Goal: Task Accomplishment & Management: Manage account settings

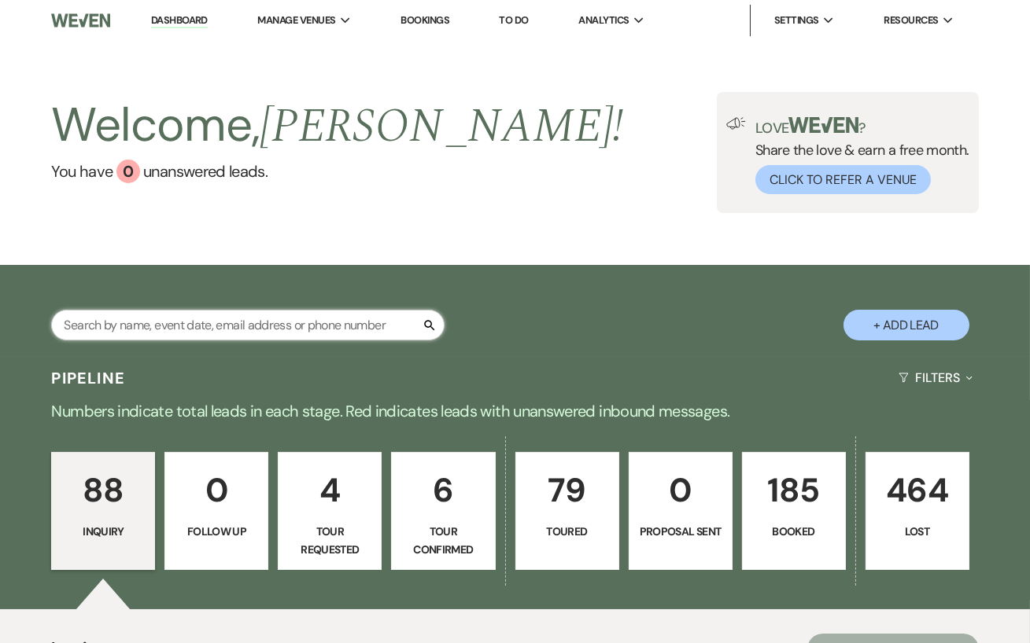
click at [124, 330] on input "text" at bounding box center [247, 325] width 393 height 31
type input "[PERSON_NAME]"
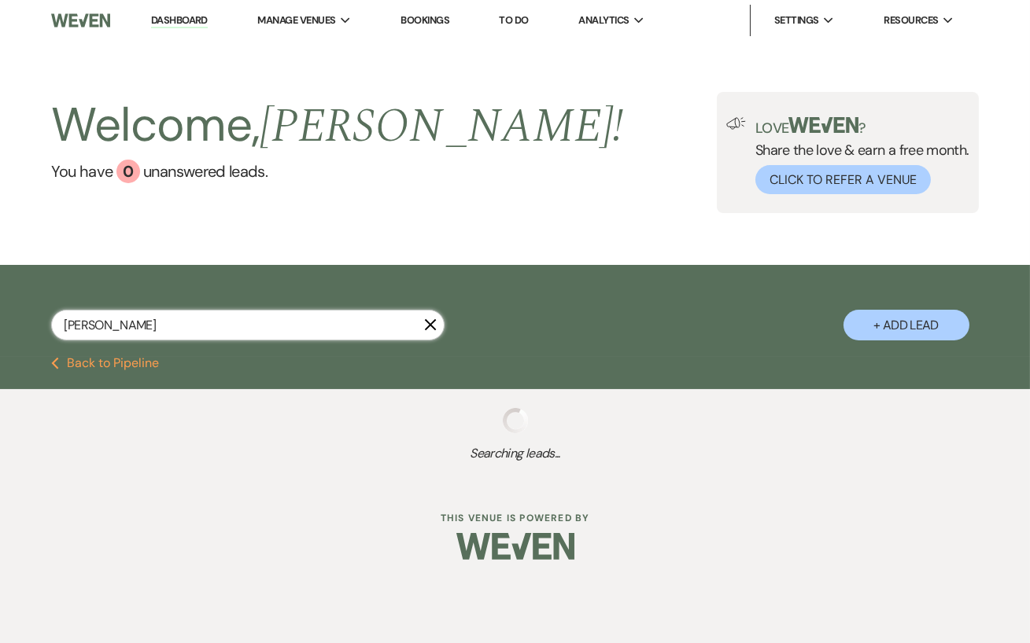
select select "5"
select select "8"
select select "4"
select select "5"
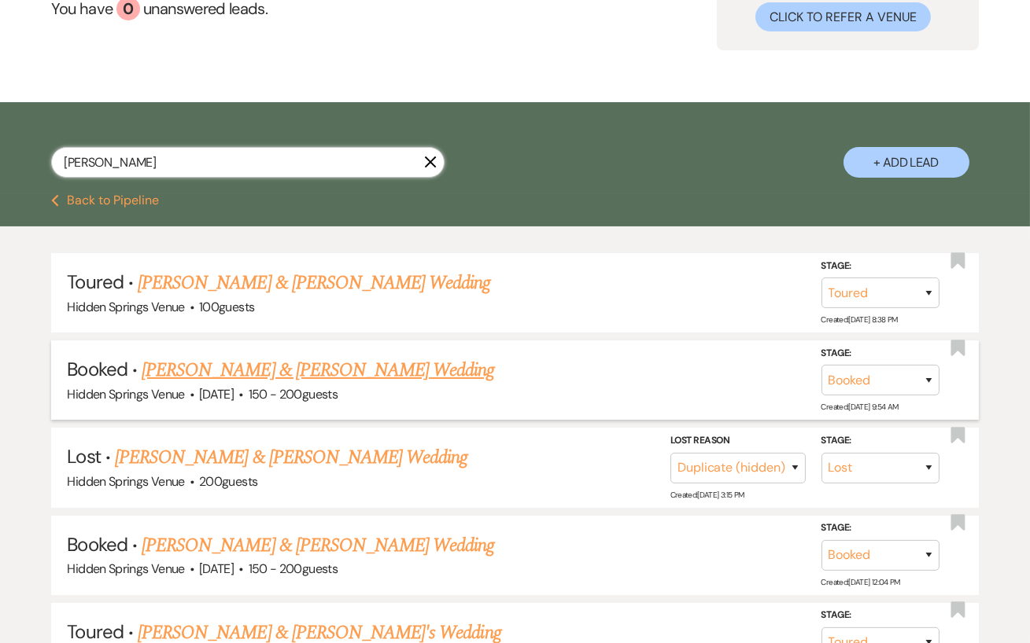
scroll to position [164, 0]
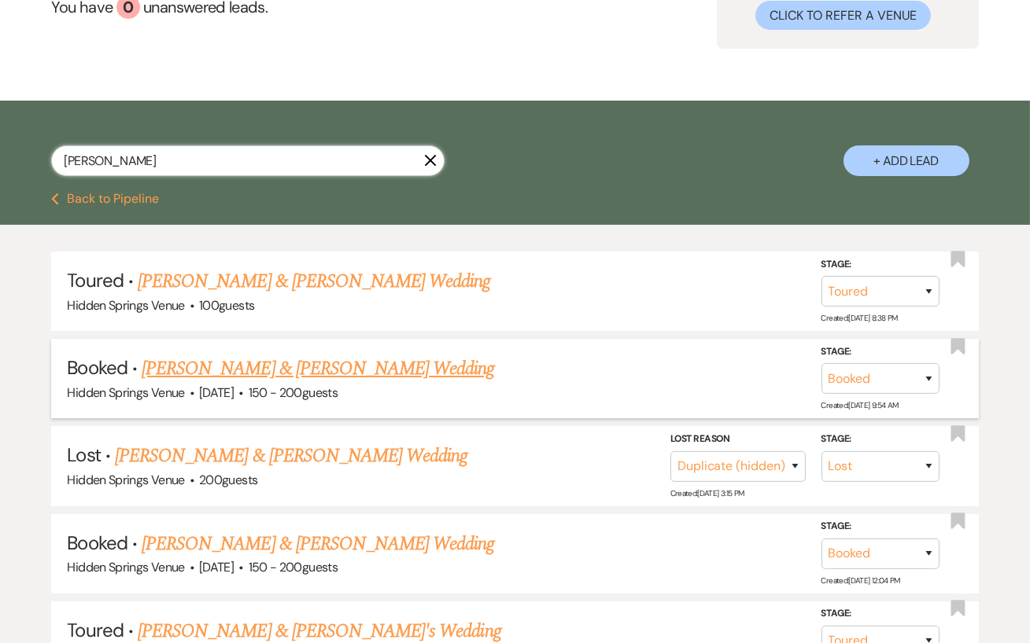
type input "[PERSON_NAME]"
click at [287, 547] on link "[PERSON_NAME] & [PERSON_NAME] Wedding" at bounding box center [318, 544] width 352 height 28
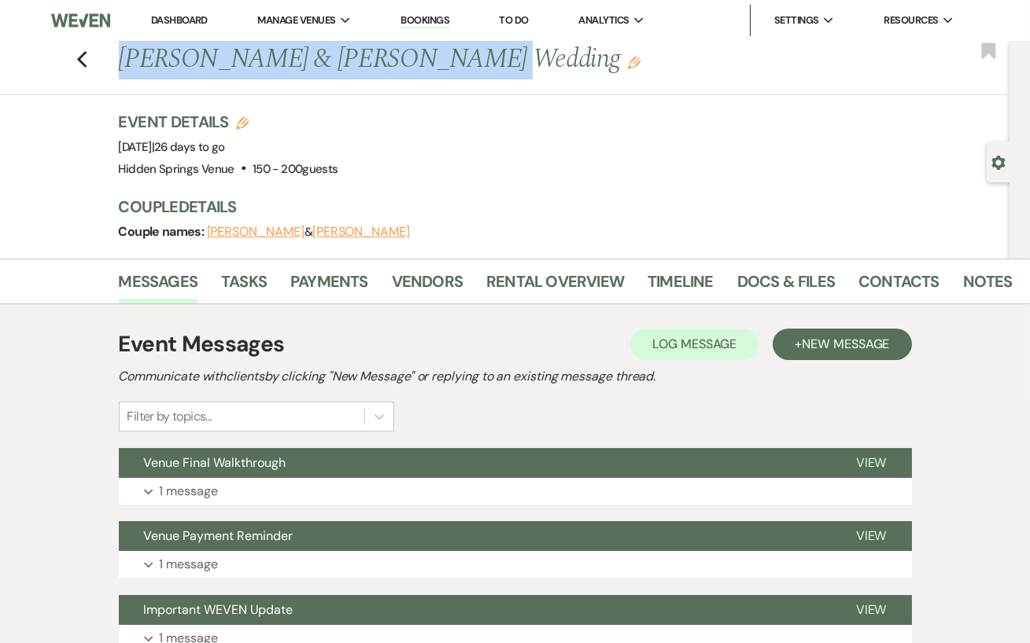
drag, startPoint x: 410, startPoint y: 69, endPoint x: 122, endPoint y: 77, distance: 288.0
click at [122, 77] on h1 "[PERSON_NAME] & [PERSON_NAME] Wedding Edit" at bounding box center [471, 60] width 705 height 38
copy h1 "[PERSON_NAME] & [PERSON_NAME]"
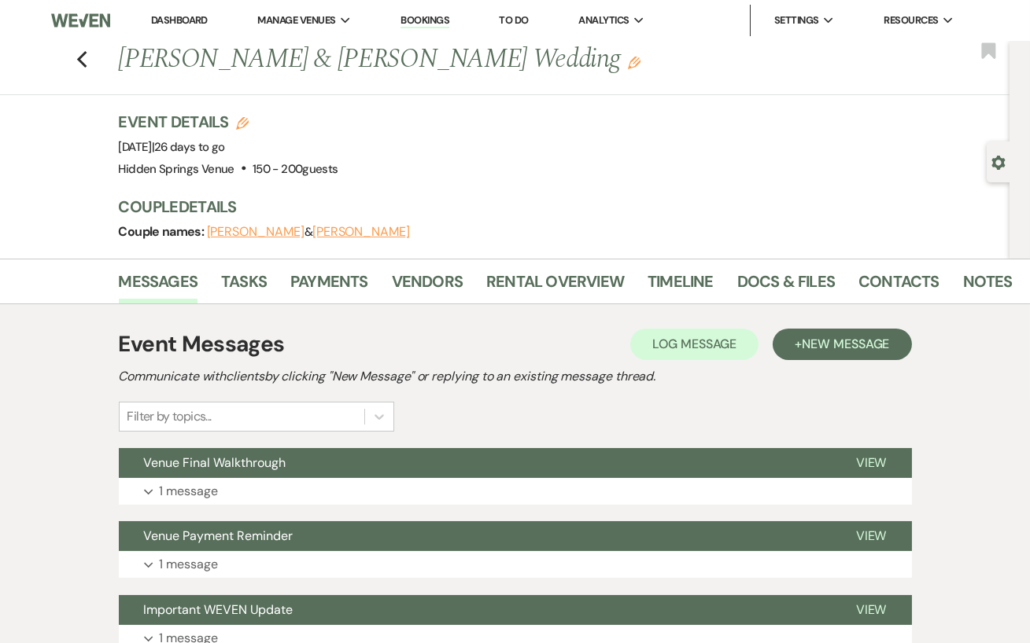
click at [460, 109] on div "Previous [PERSON_NAME] & [PERSON_NAME] Wedding Edit Bookmark Gear Settings Even…" at bounding box center [504, 150] width 1009 height 218
click at [429, 293] on link "Vendors" at bounding box center [427, 286] width 71 height 35
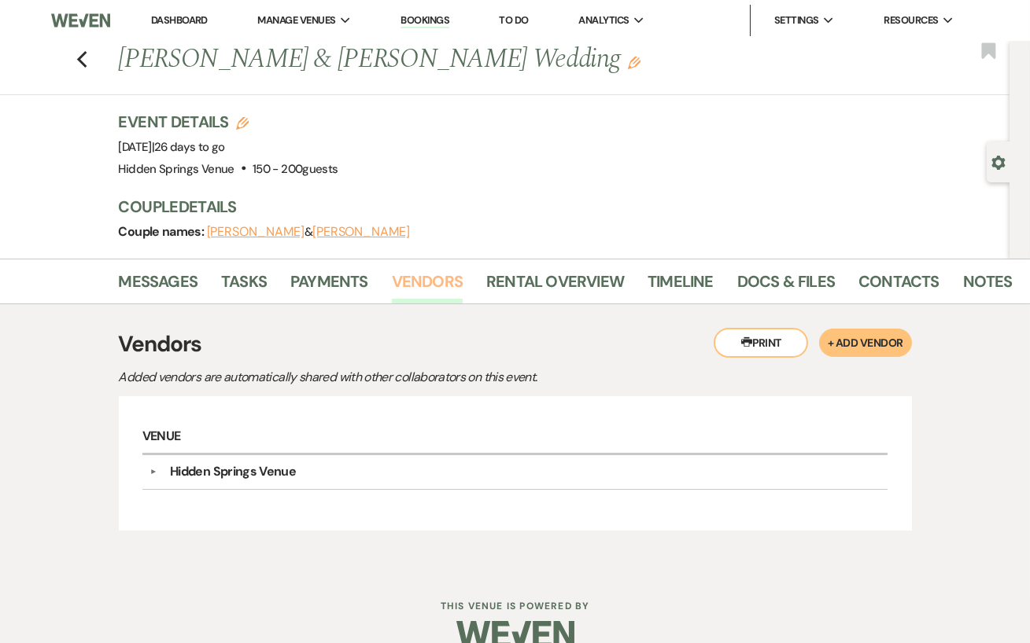
scroll to position [26, 0]
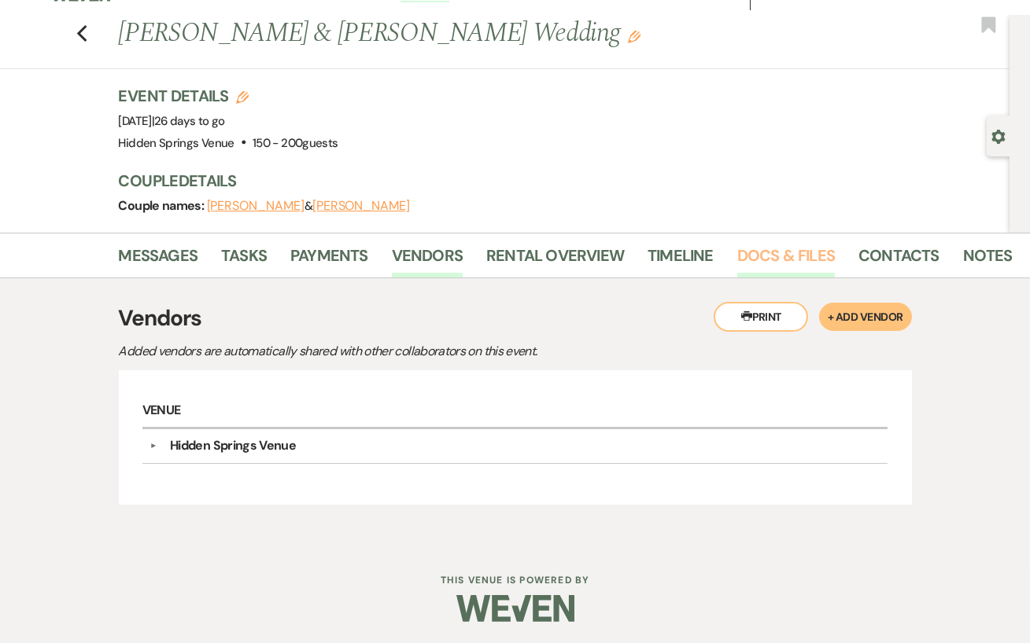
click at [751, 246] on link "Docs & Files" at bounding box center [786, 260] width 98 height 35
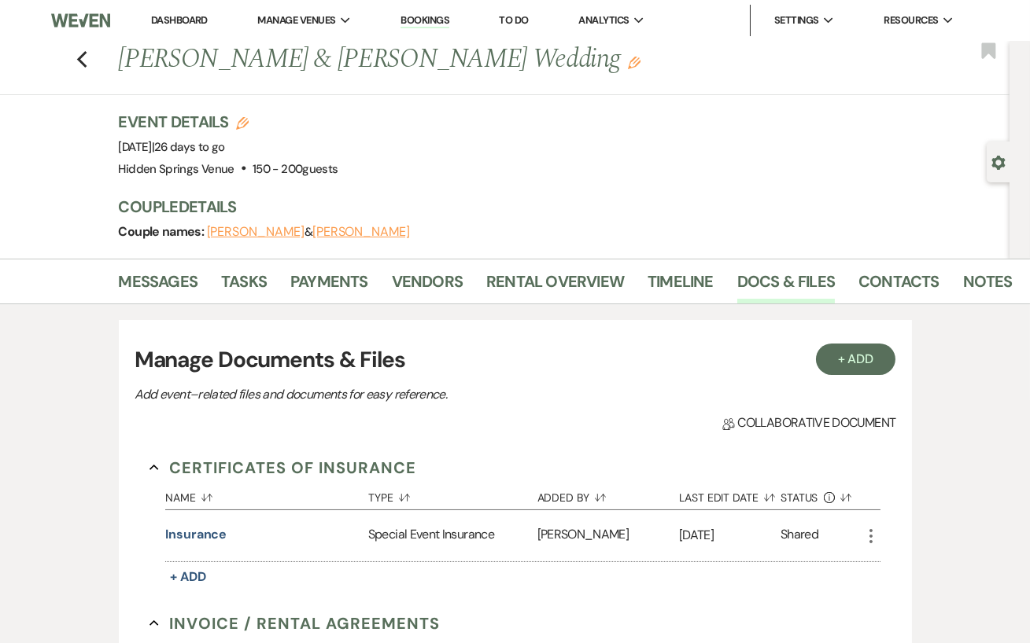
click at [168, 17] on link "Dashboard" at bounding box center [179, 19] width 57 height 13
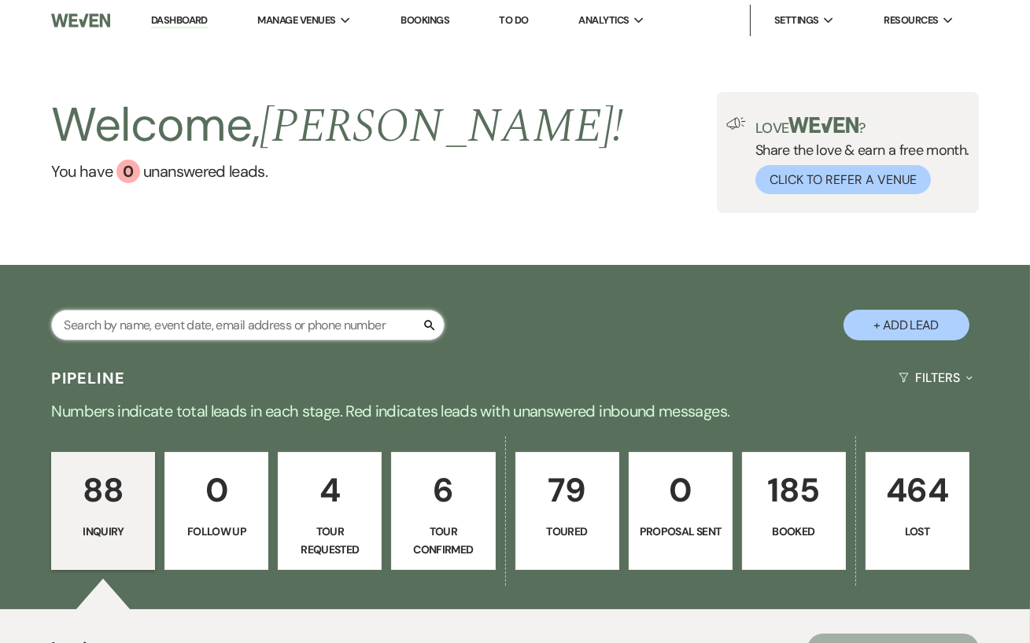
click at [220, 328] on input "text" at bounding box center [247, 325] width 393 height 31
type input "grace may"
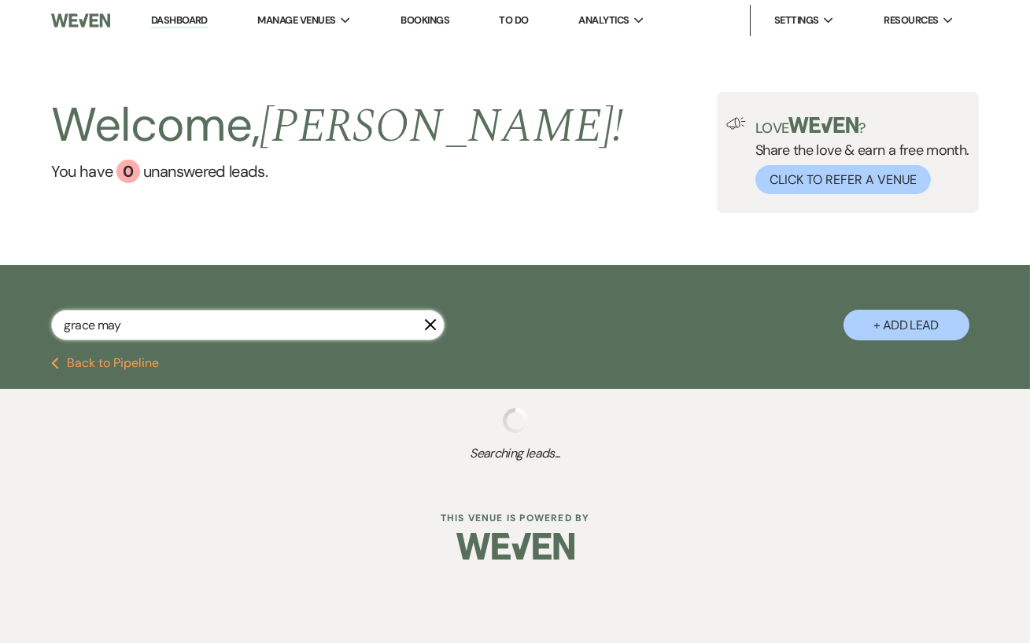
select select "5"
select select "8"
select select "11"
select select "8"
select select "11"
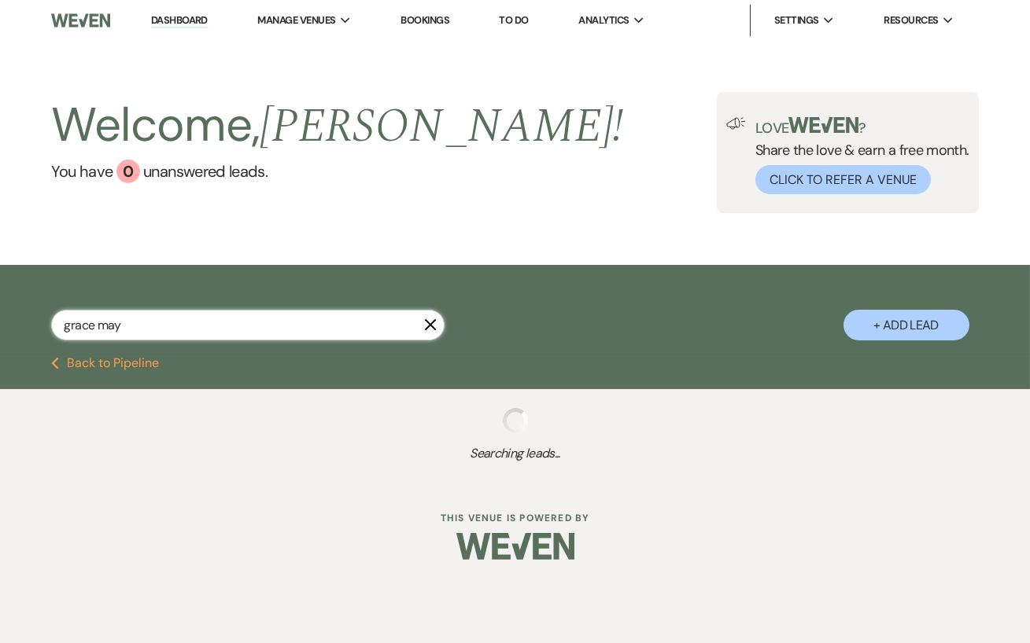
select select "8"
select select "5"
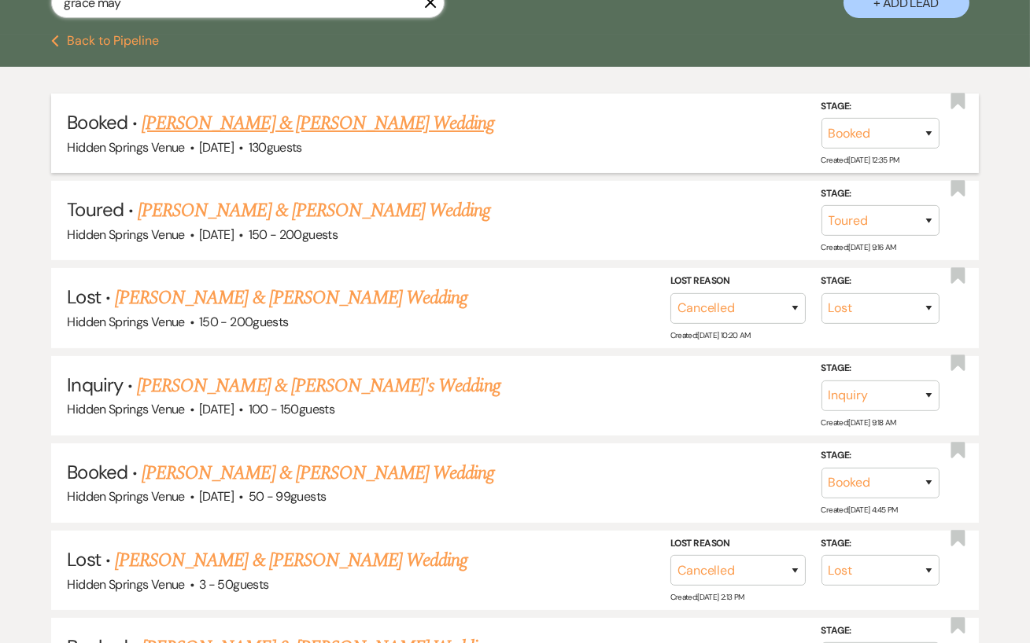
scroll to position [337, 0]
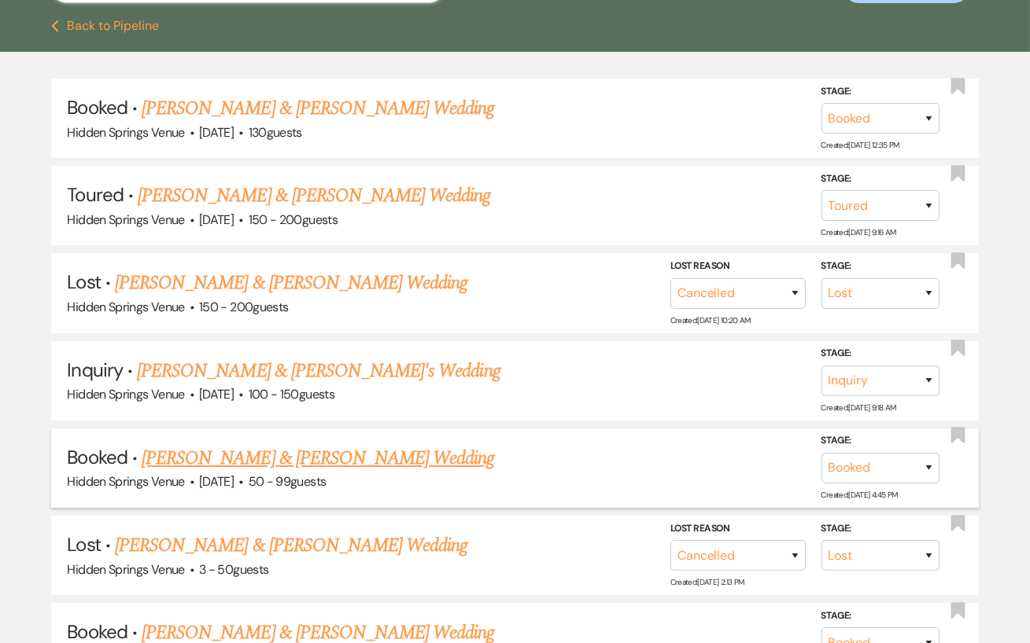
type input "grace may"
click at [302, 459] on link "[PERSON_NAME] & [PERSON_NAME] Wedding" at bounding box center [318, 458] width 352 height 28
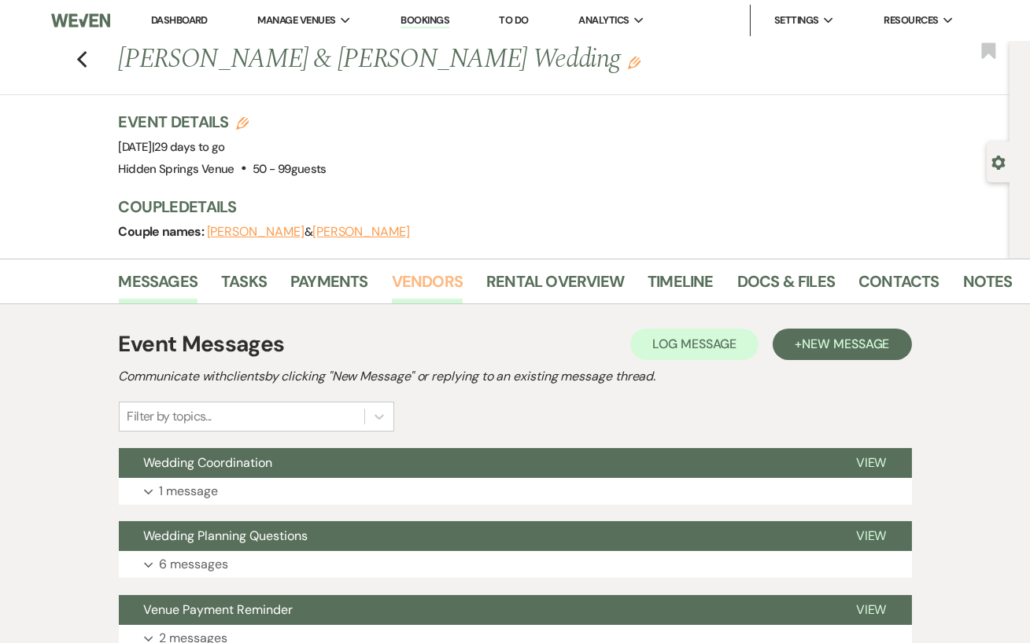
click at [395, 289] on link "Vendors" at bounding box center [427, 286] width 71 height 35
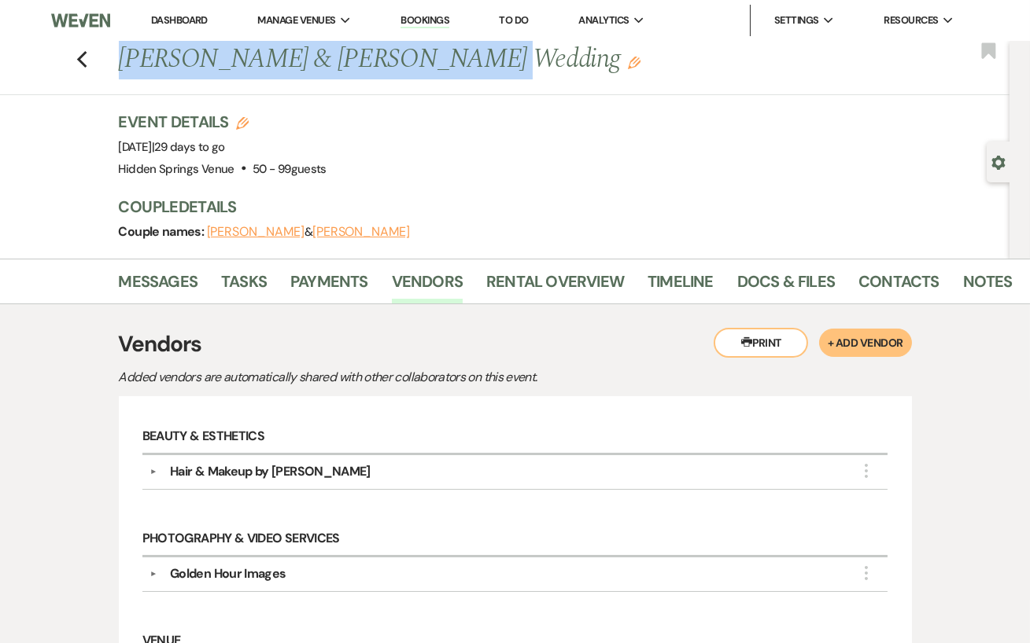
drag, startPoint x: 423, startPoint y: 66, endPoint x: 109, endPoint y: 73, distance: 313.9
click at [109, 73] on div "Previous [PERSON_NAME] & [PERSON_NAME] Wedding Edit Bookmark" at bounding box center [500, 68] width 1017 height 54
copy h1 "[PERSON_NAME] & [PERSON_NAME]'"
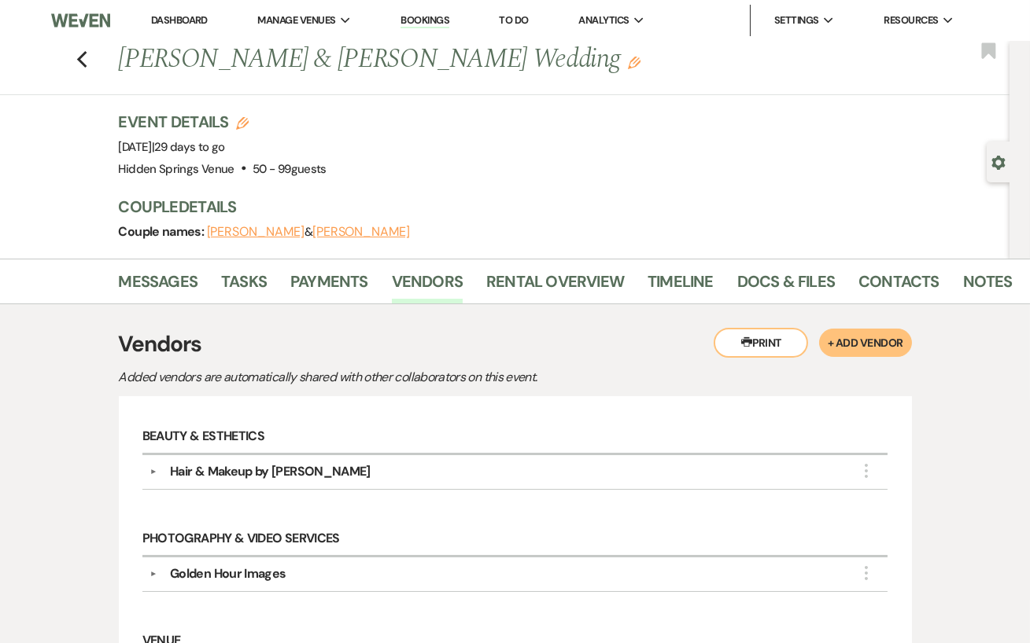
click at [493, 153] on div "Event Details Edit Event Date: [DATE] | 29 days to go Venue: [GEOGRAPHIC_DATA] …" at bounding box center [556, 145] width 875 height 69
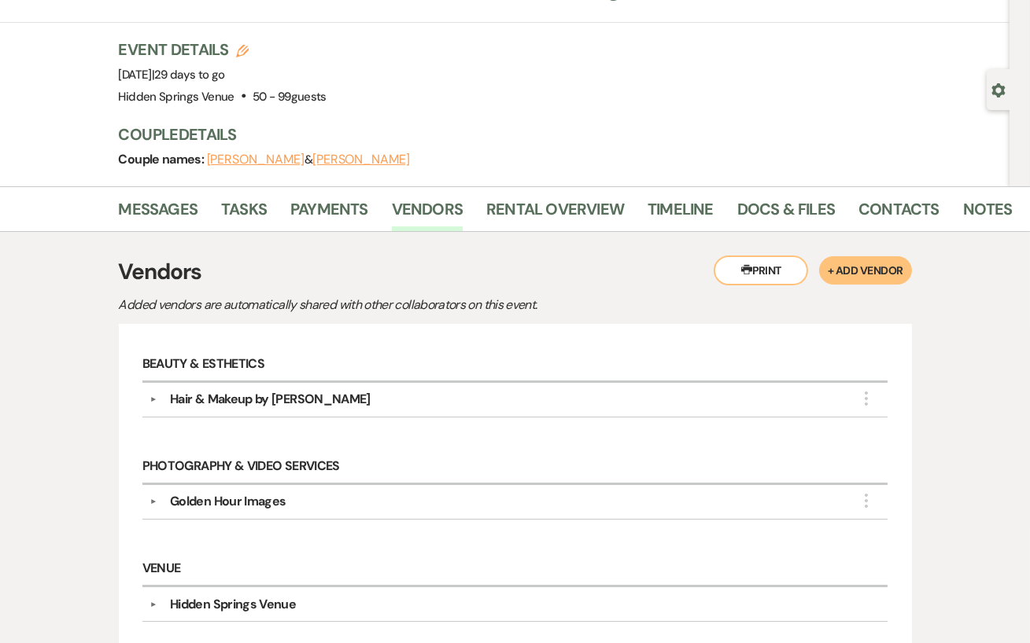
scroll to position [181, 0]
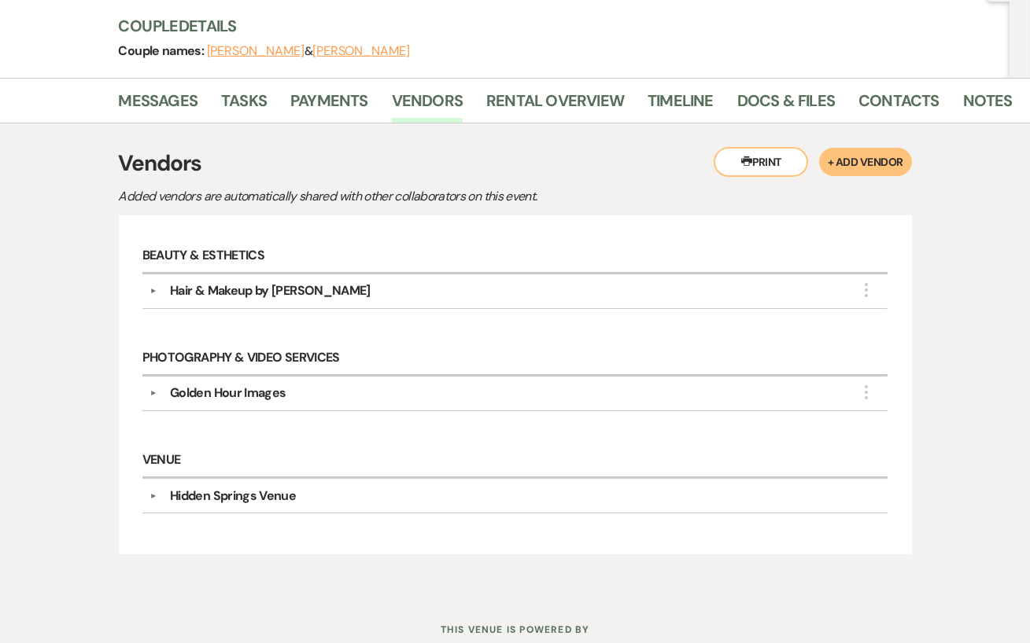
click at [506, 282] on div "Hair & Makeup by [PERSON_NAME]" at bounding box center [518, 291] width 723 height 19
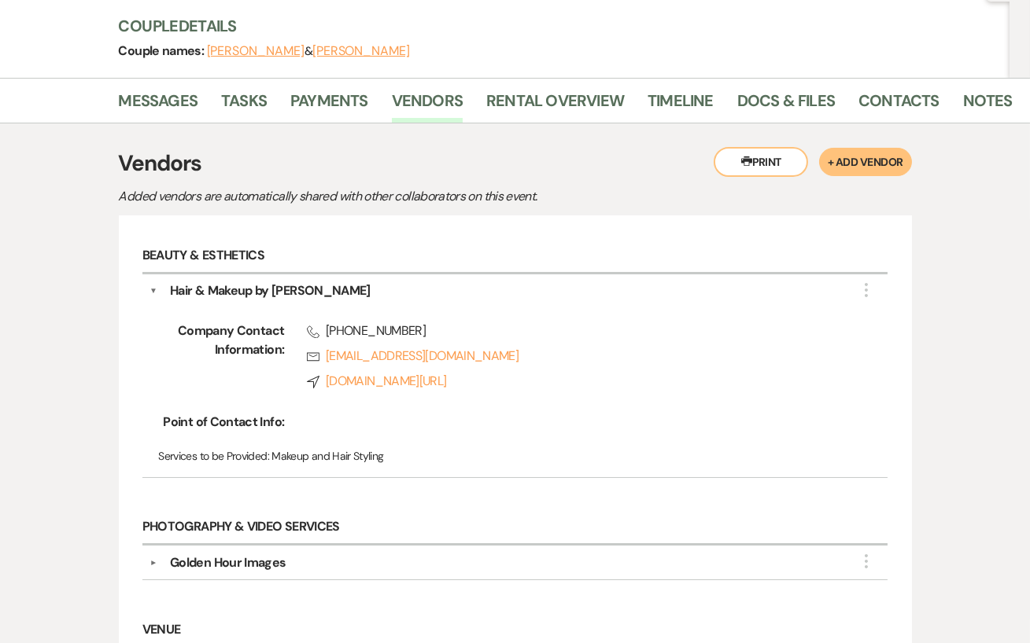
click at [149, 286] on button "▼" at bounding box center [153, 291] width 8 height 19
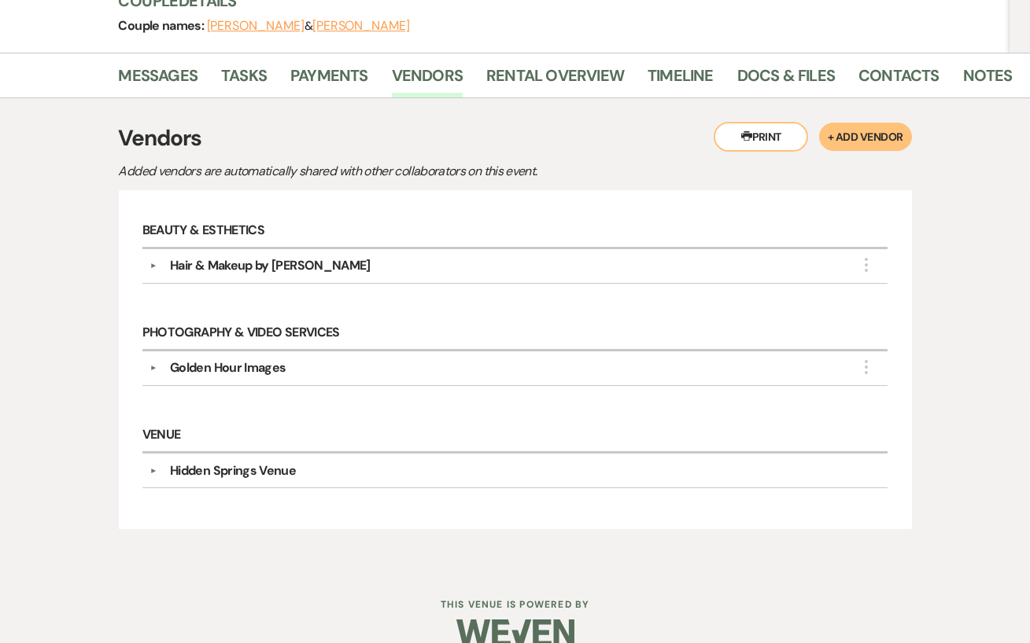
scroll to position [211, 0]
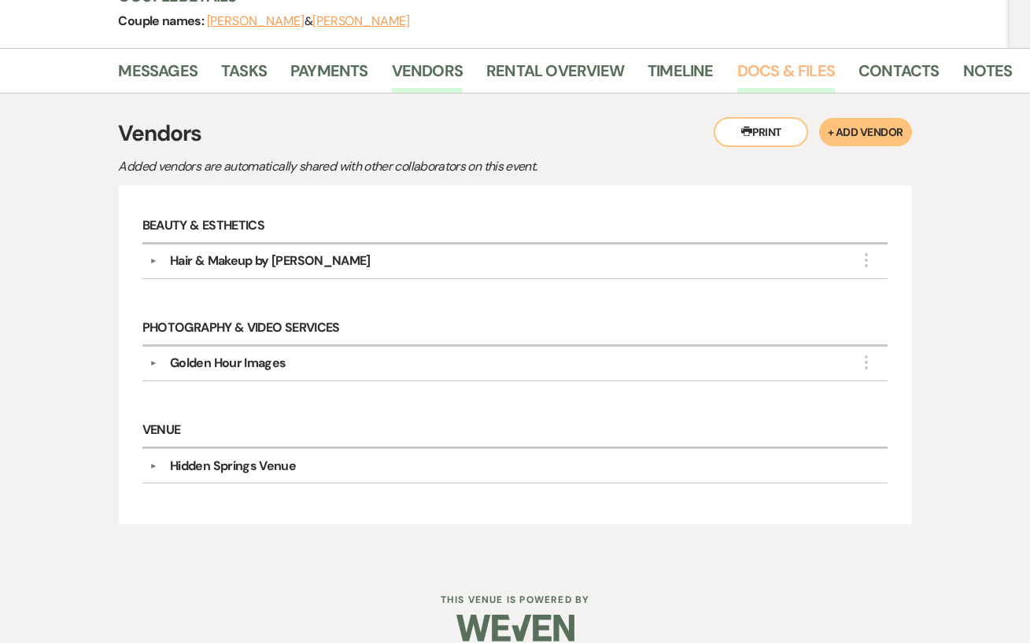
click at [761, 80] on link "Docs & Files" at bounding box center [786, 75] width 98 height 35
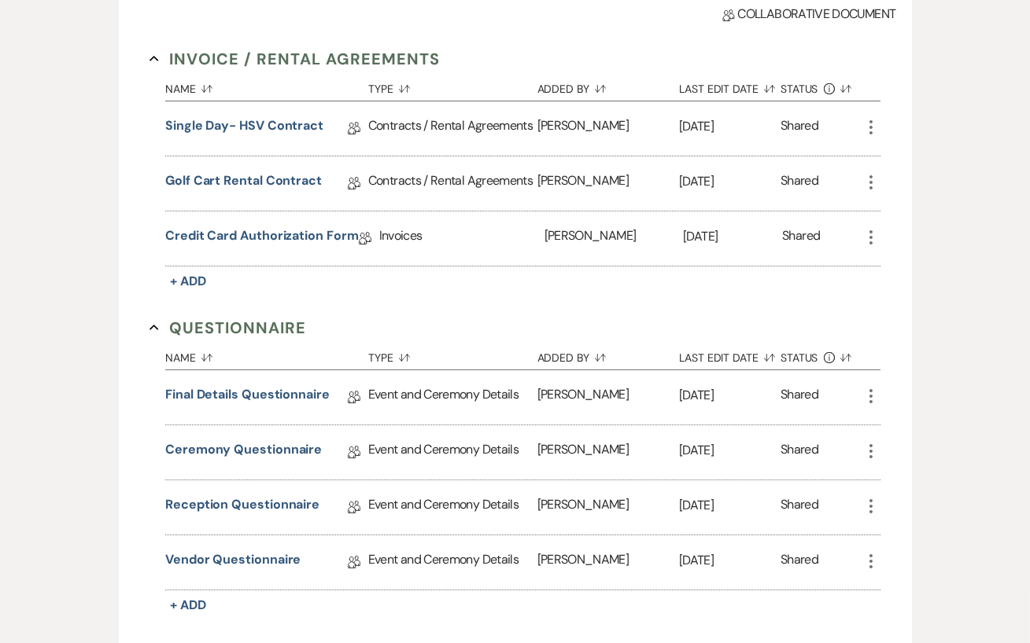
scroll to position [409, 0]
click at [258, 553] on link "Vendor Questionnaire" at bounding box center [232, 563] width 135 height 24
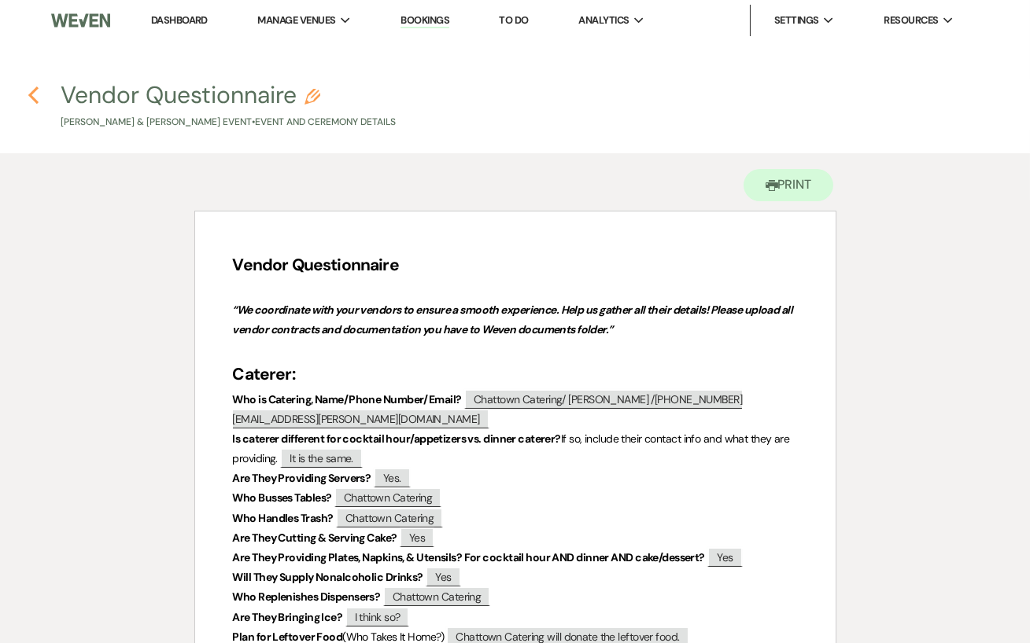
click at [31, 98] on use "button" at bounding box center [33, 95] width 10 height 17
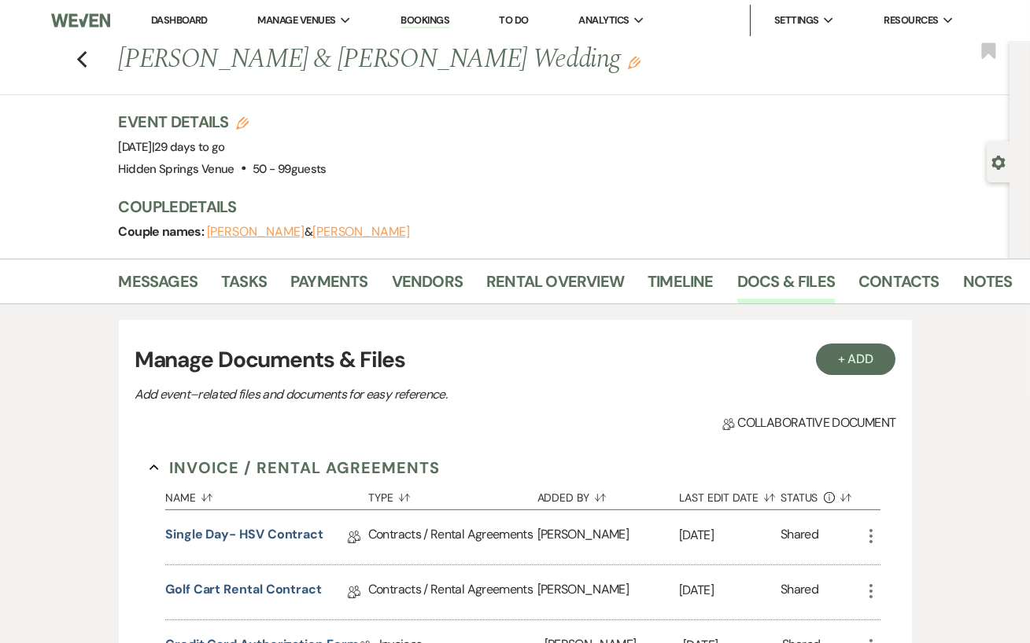
scroll to position [409, 0]
